Goal: Task Accomplishment & Management: Use online tool/utility

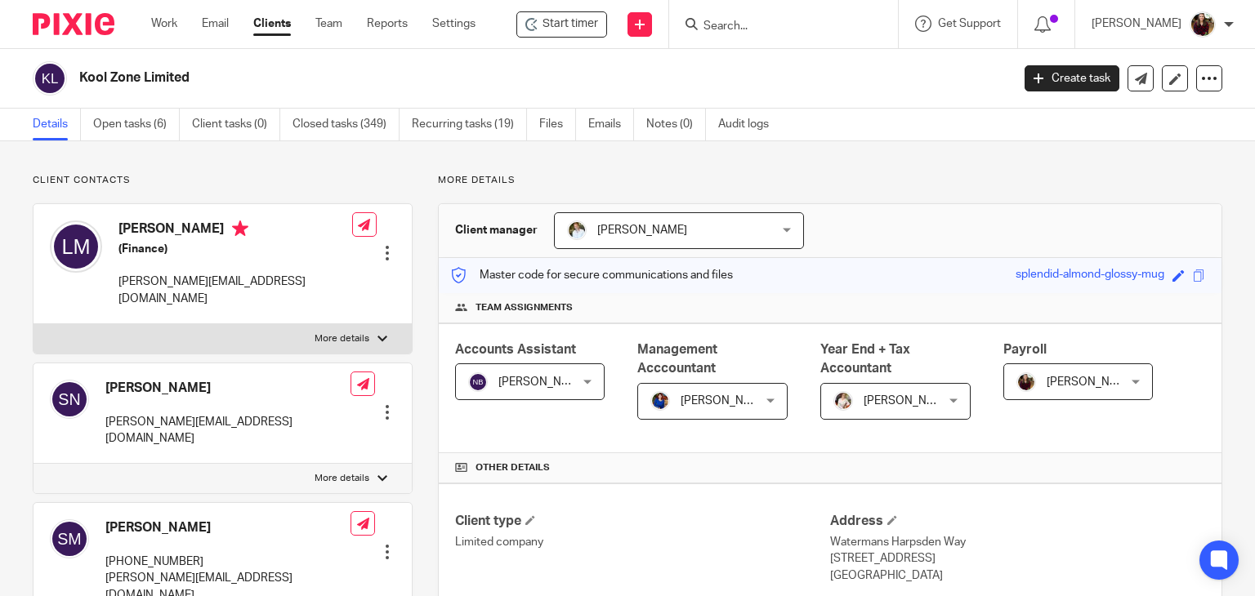
click at [831, 177] on p "More details" at bounding box center [830, 180] width 784 height 13
click at [761, 32] on input "Search" at bounding box center [775, 27] width 147 height 15
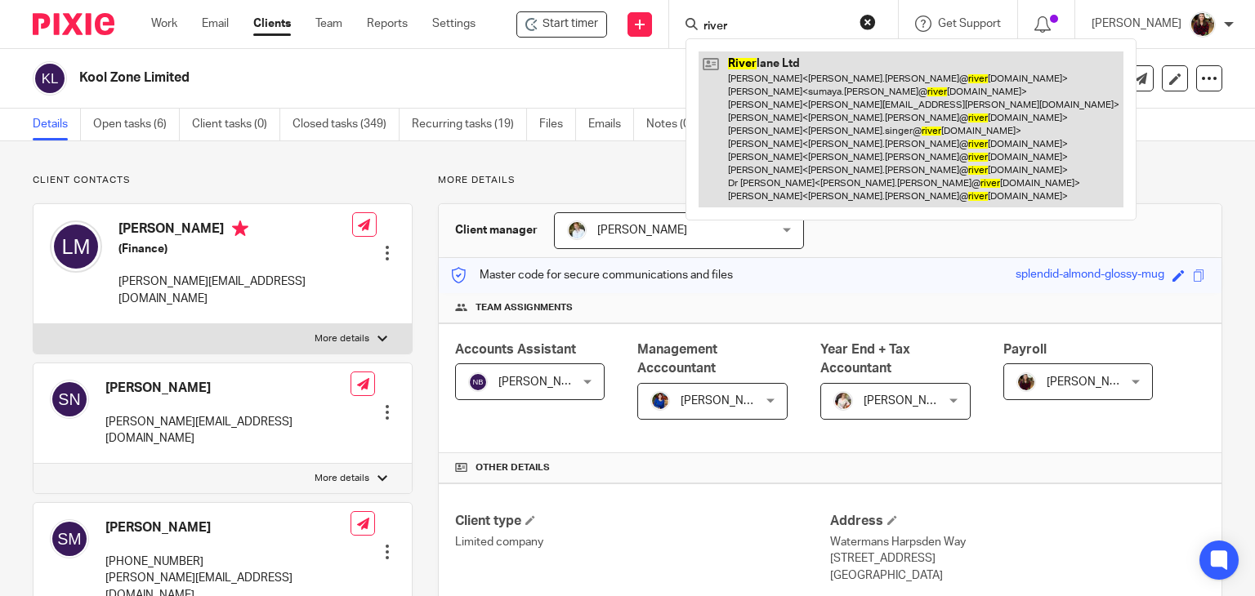
type input "river"
click at [828, 89] on link at bounding box center [910, 129] width 425 height 156
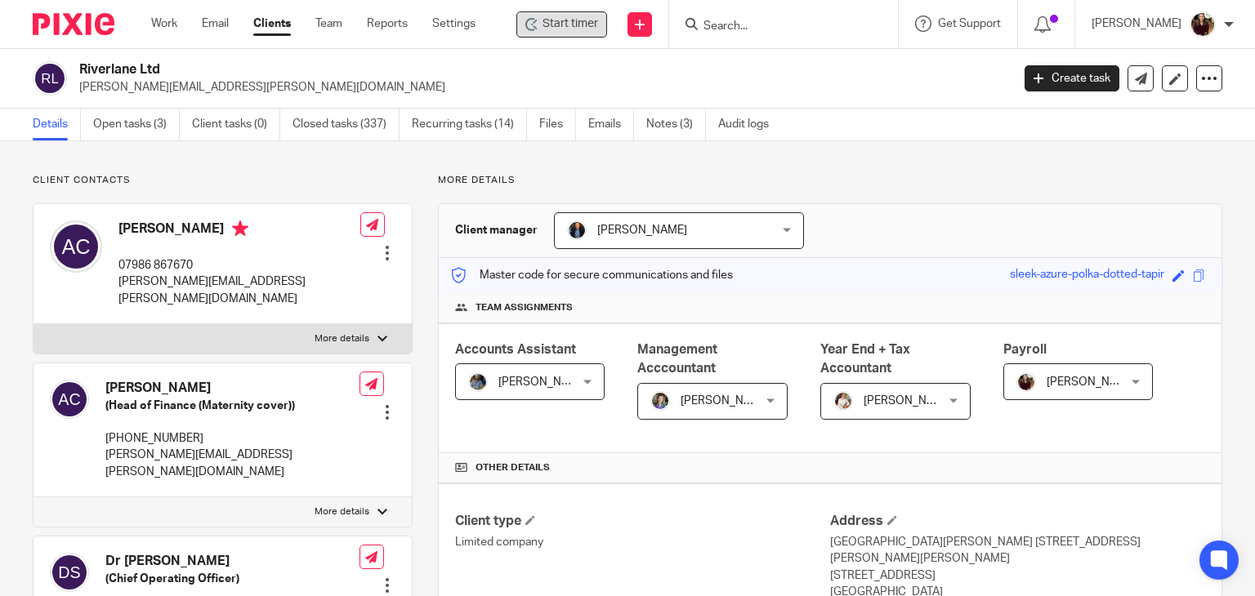
click at [598, 29] on span "Start timer" at bounding box center [570, 24] width 56 height 17
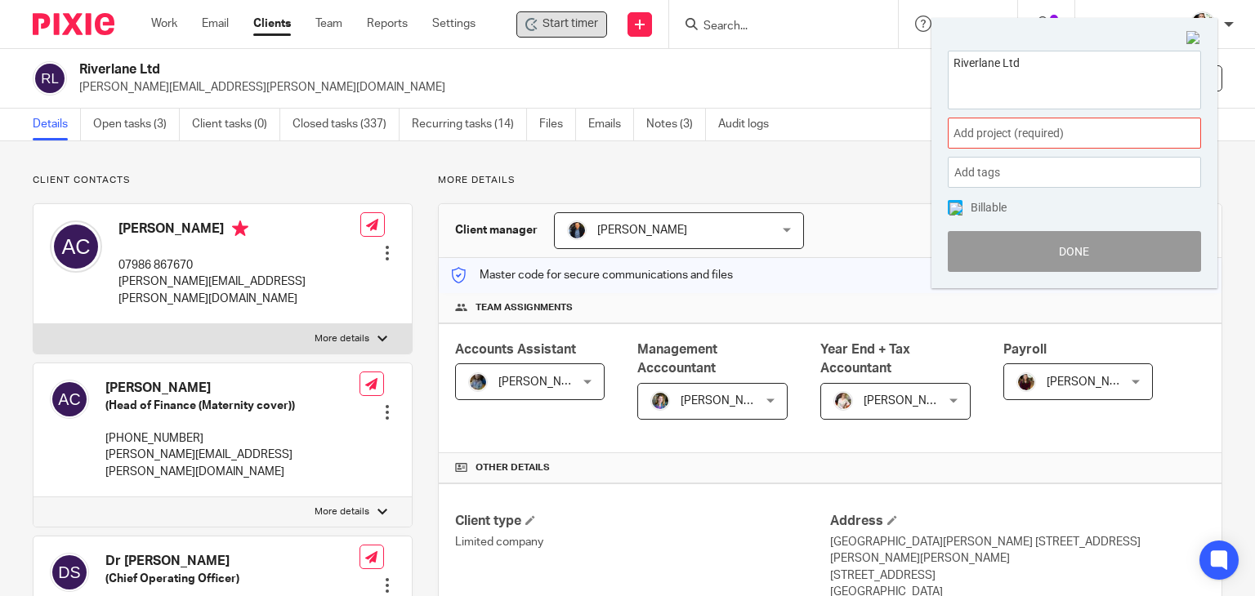
click at [1091, 137] on span "Add project (required) :" at bounding box center [1056, 133] width 206 height 17
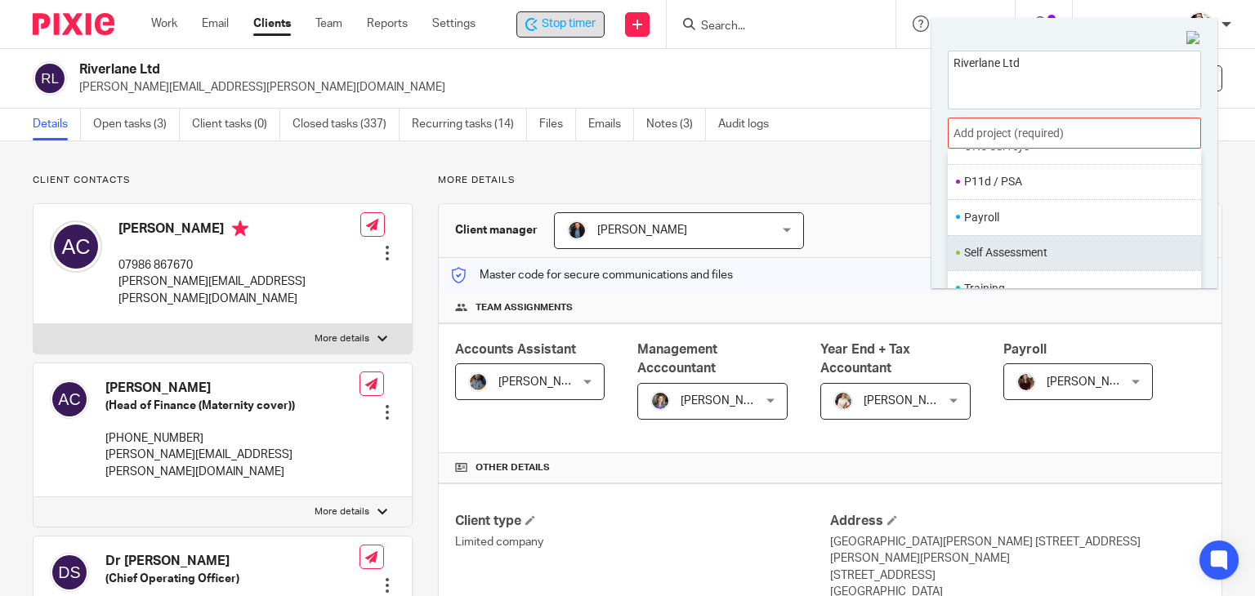
scroll to position [611, 0]
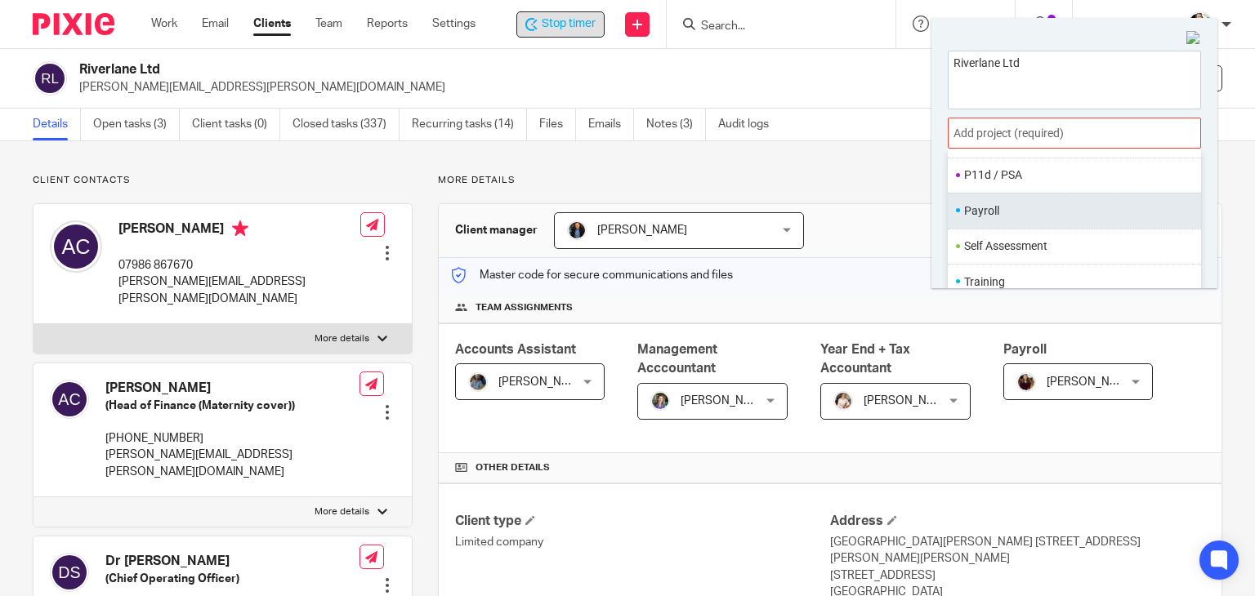
click at [1006, 213] on li "Payroll" at bounding box center [1070, 211] width 213 height 17
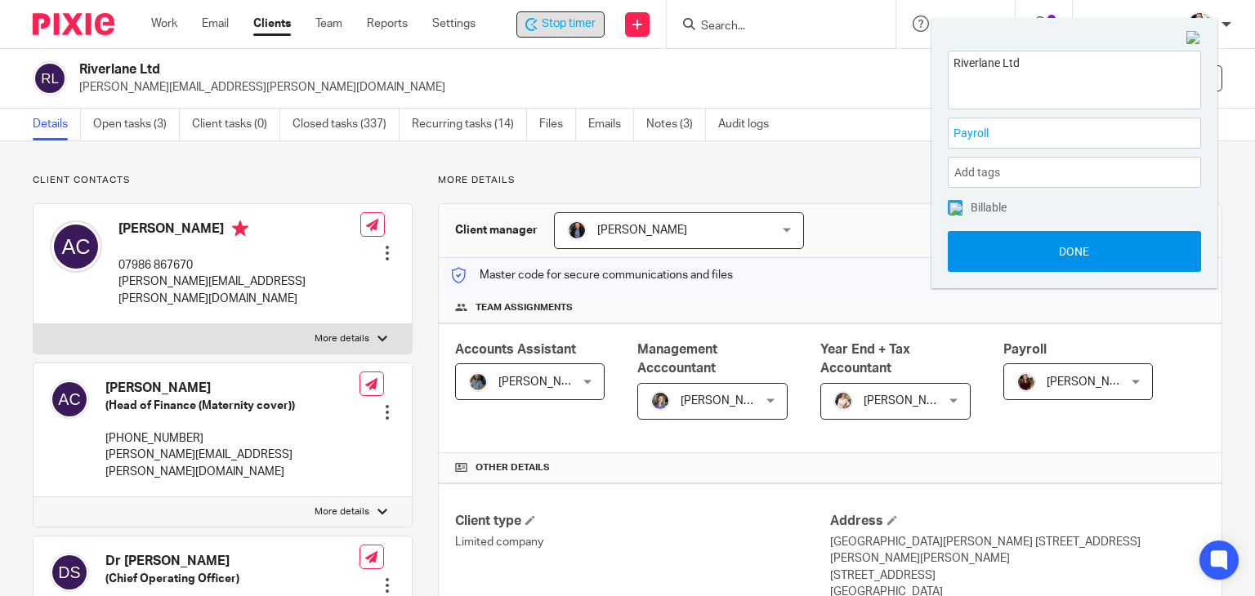
click at [1042, 257] on button "Done" at bounding box center [1074, 251] width 253 height 41
